Goal: Information Seeking & Learning: Learn about a topic

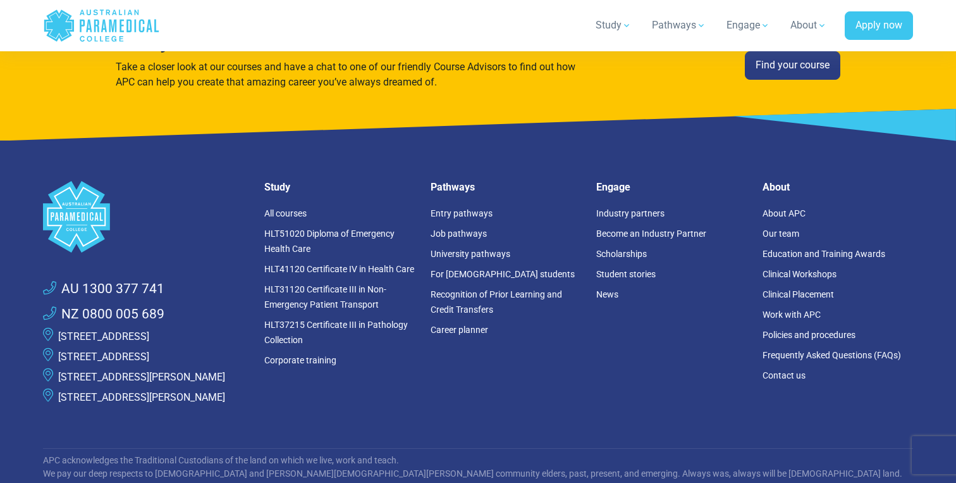
scroll to position [2580, 0]
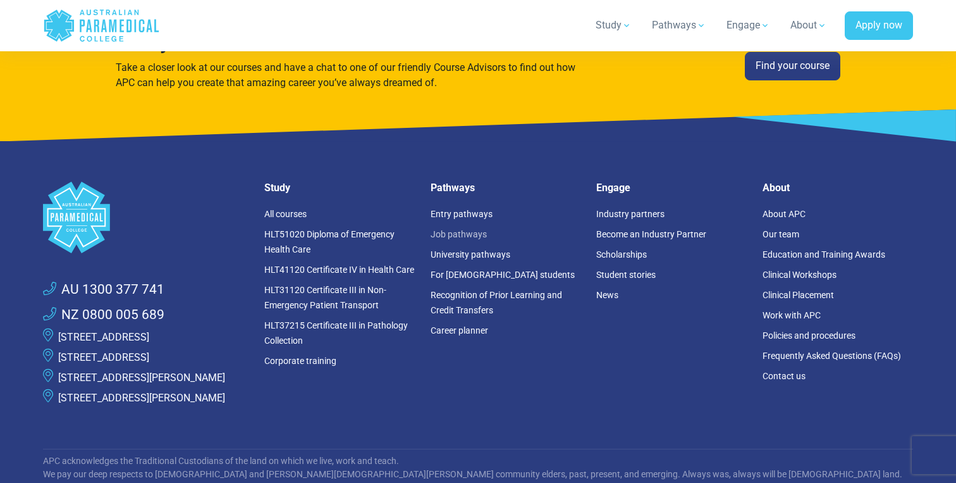
click at [462, 229] on link "Job pathways" at bounding box center [459, 234] width 56 height 10
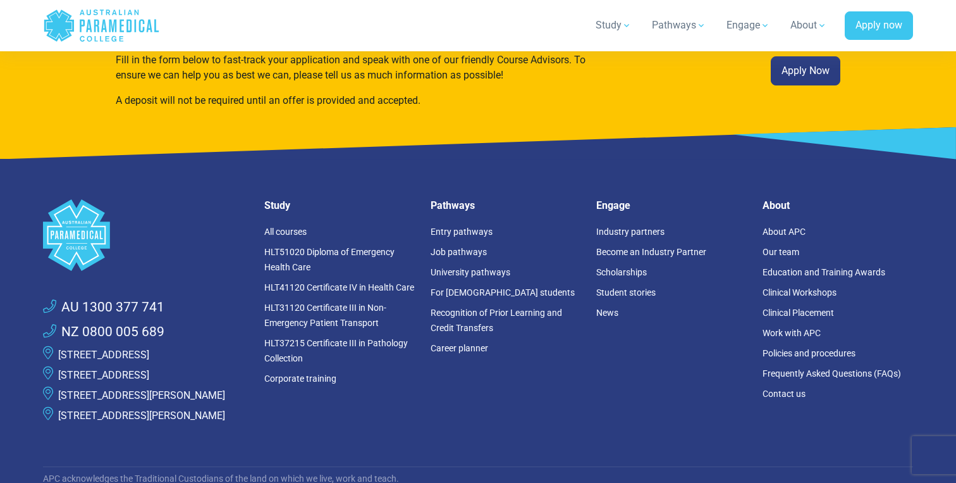
scroll to position [2981, 0]
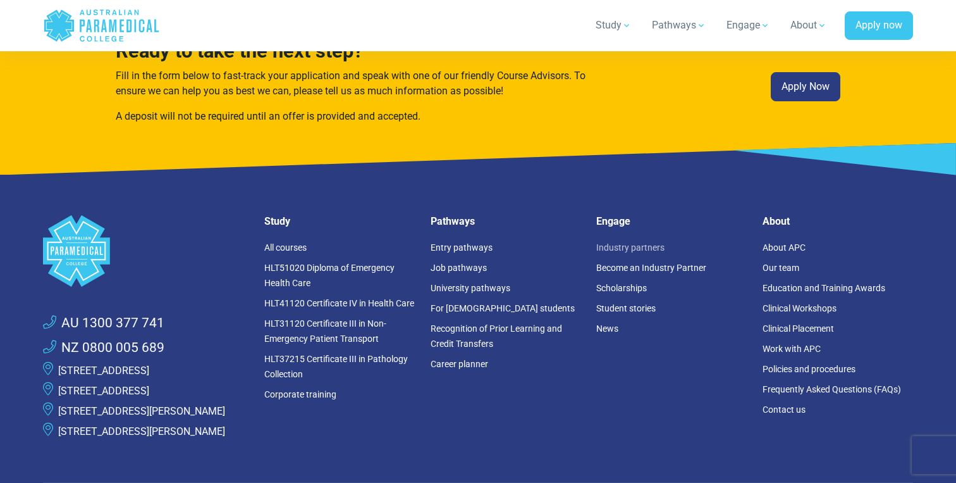
click at [633, 242] on link "Industry partners" at bounding box center [630, 247] width 68 height 10
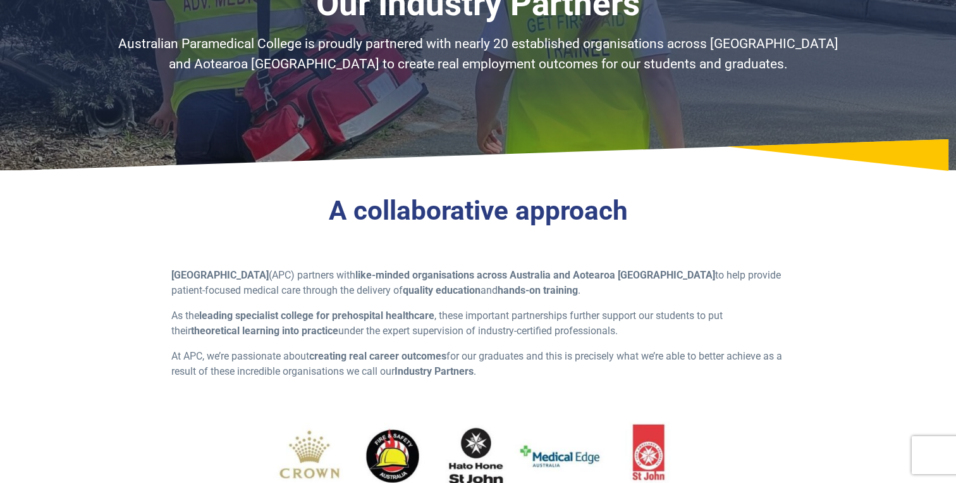
scroll to position [120, 0]
